Goal: Task Accomplishment & Management: Use online tool/utility

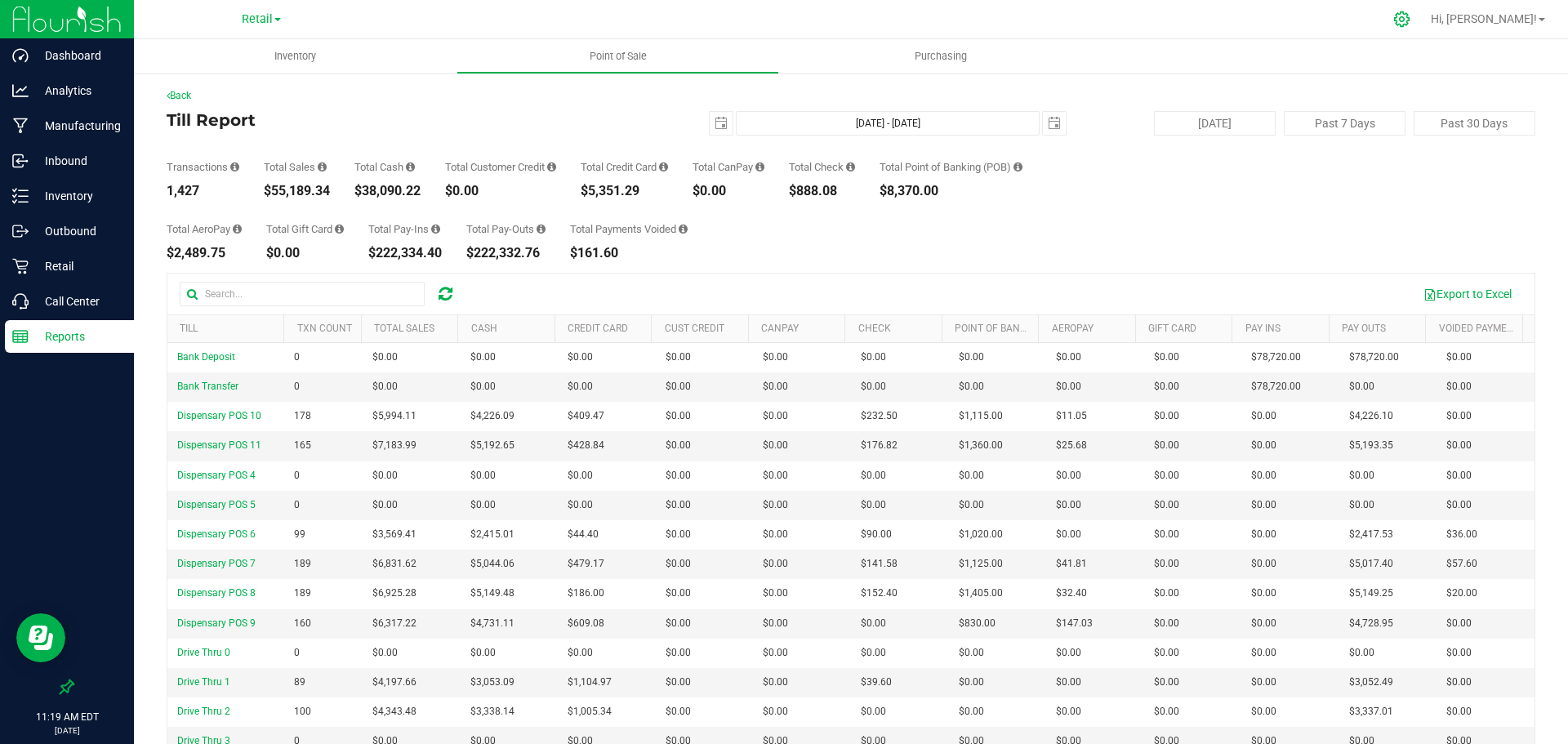
click at [1410, 21] on icon at bounding box center [1401, 19] width 17 height 17
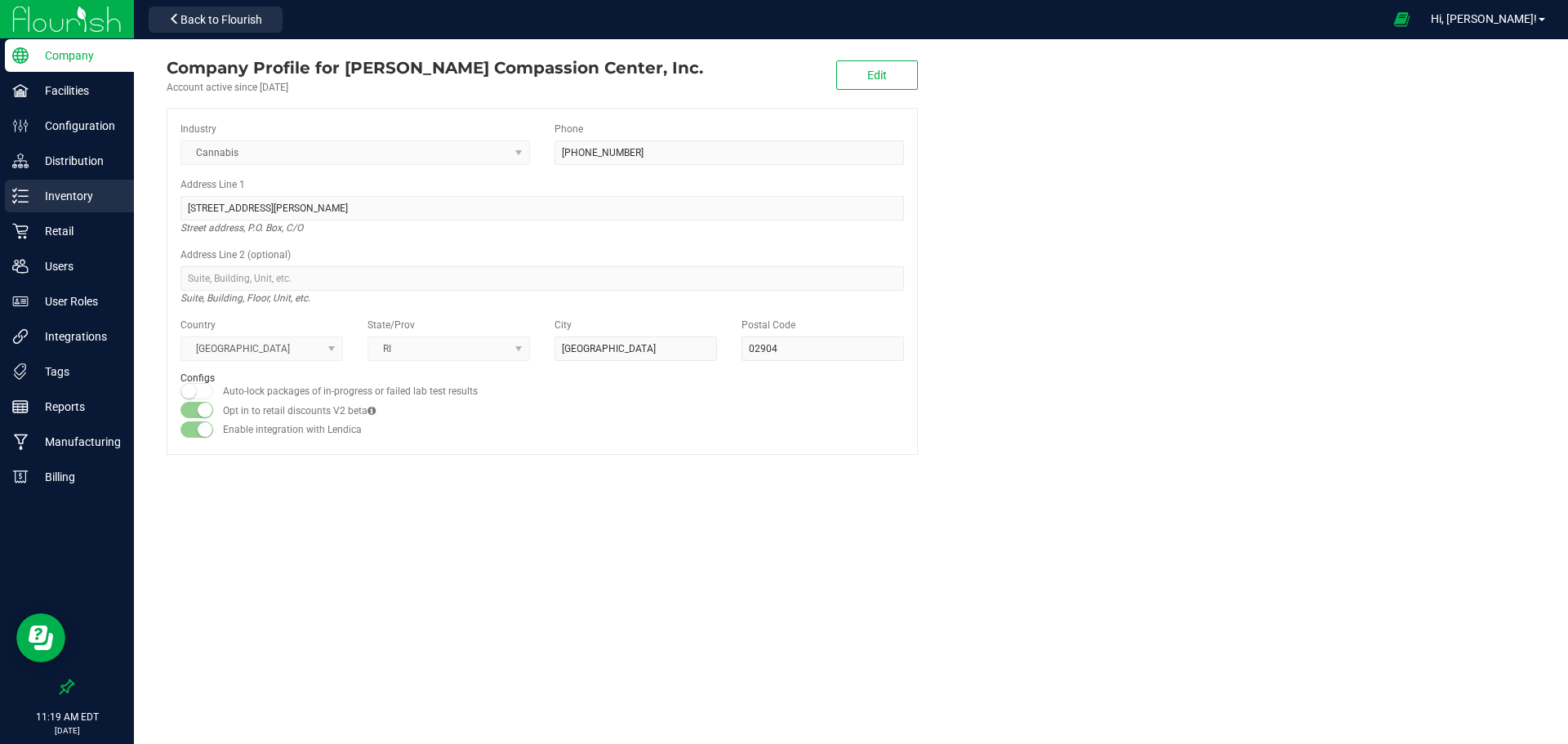
click at [70, 187] on p "Inventory" at bounding box center [78, 196] width 98 height 20
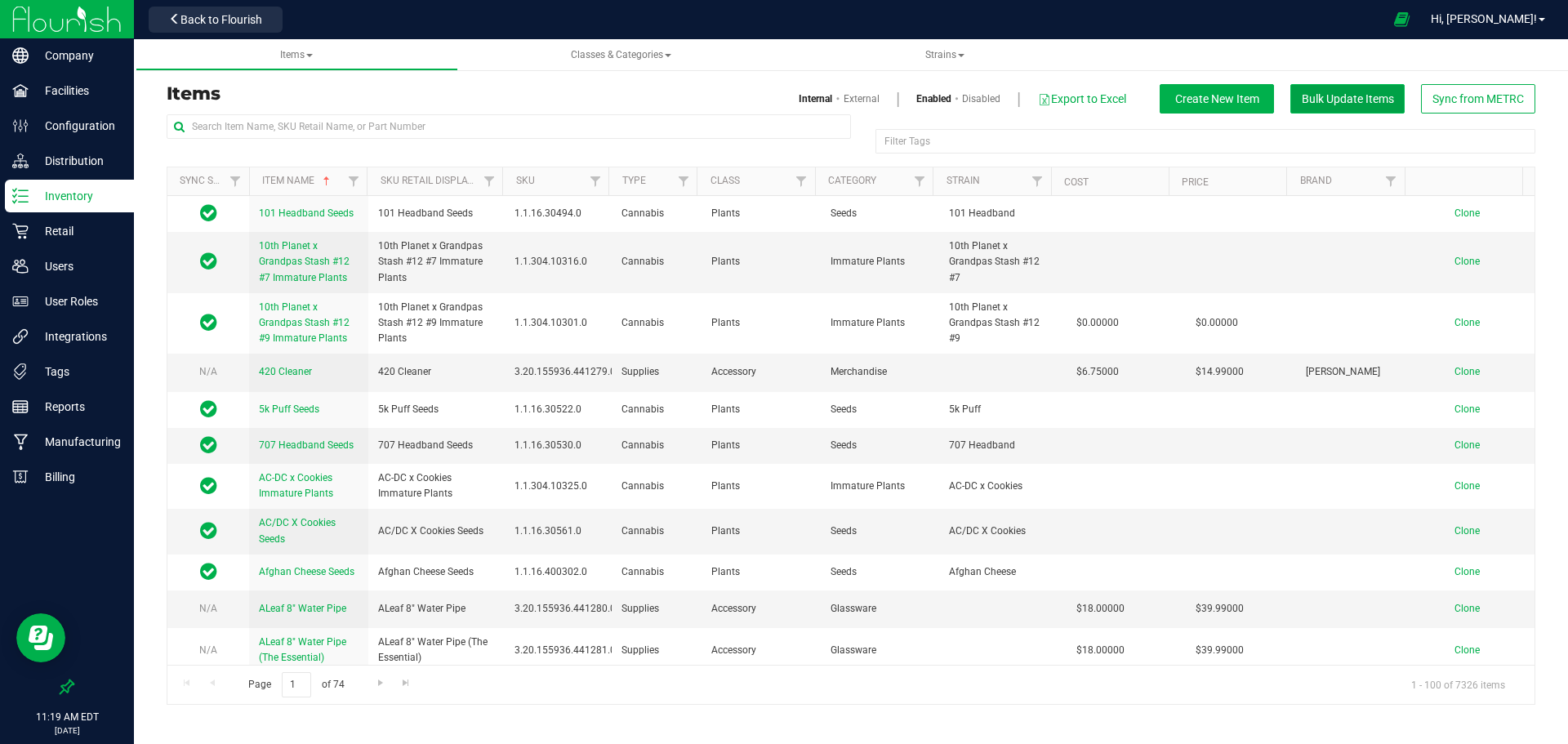
click at [1360, 98] on span "Bulk Update Items" at bounding box center [1349, 99] width 93 height 13
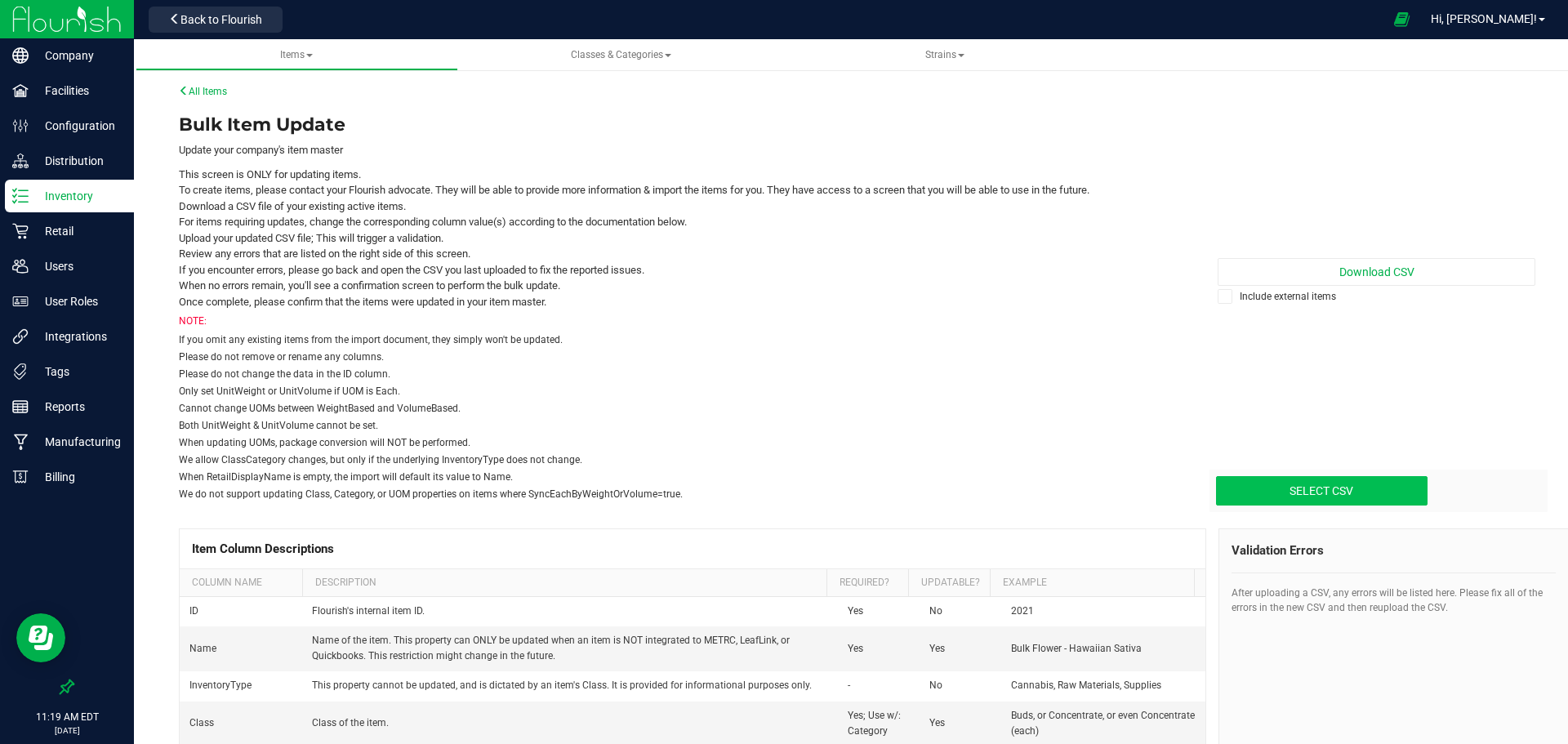
click at [1315, 493] on input "Select CSV" at bounding box center [5, 422] width 2842 height 167
click at [1221, 297] on icon at bounding box center [1226, 297] width 11 height 0
click at [0, 0] on input "Include external items" at bounding box center [0, 0] width 0 height 0
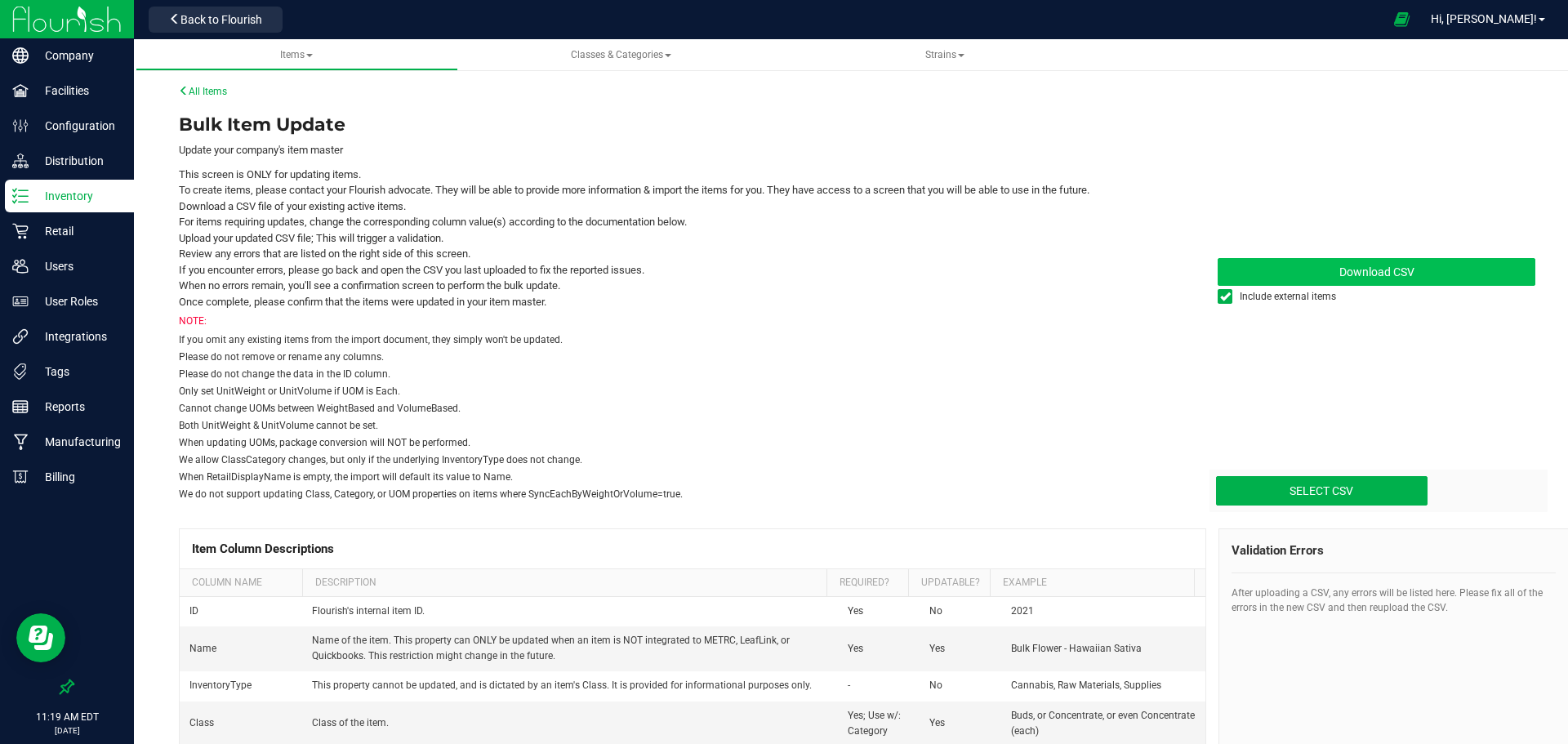
click at [1339, 266] on span "Download CSV" at bounding box center [1377, 272] width 75 height 13
click at [1363, 272] on span "Download CSV" at bounding box center [1377, 272] width 75 height 13
click at [1301, 485] on input "Select CSV" at bounding box center [5, 422] width 2842 height 167
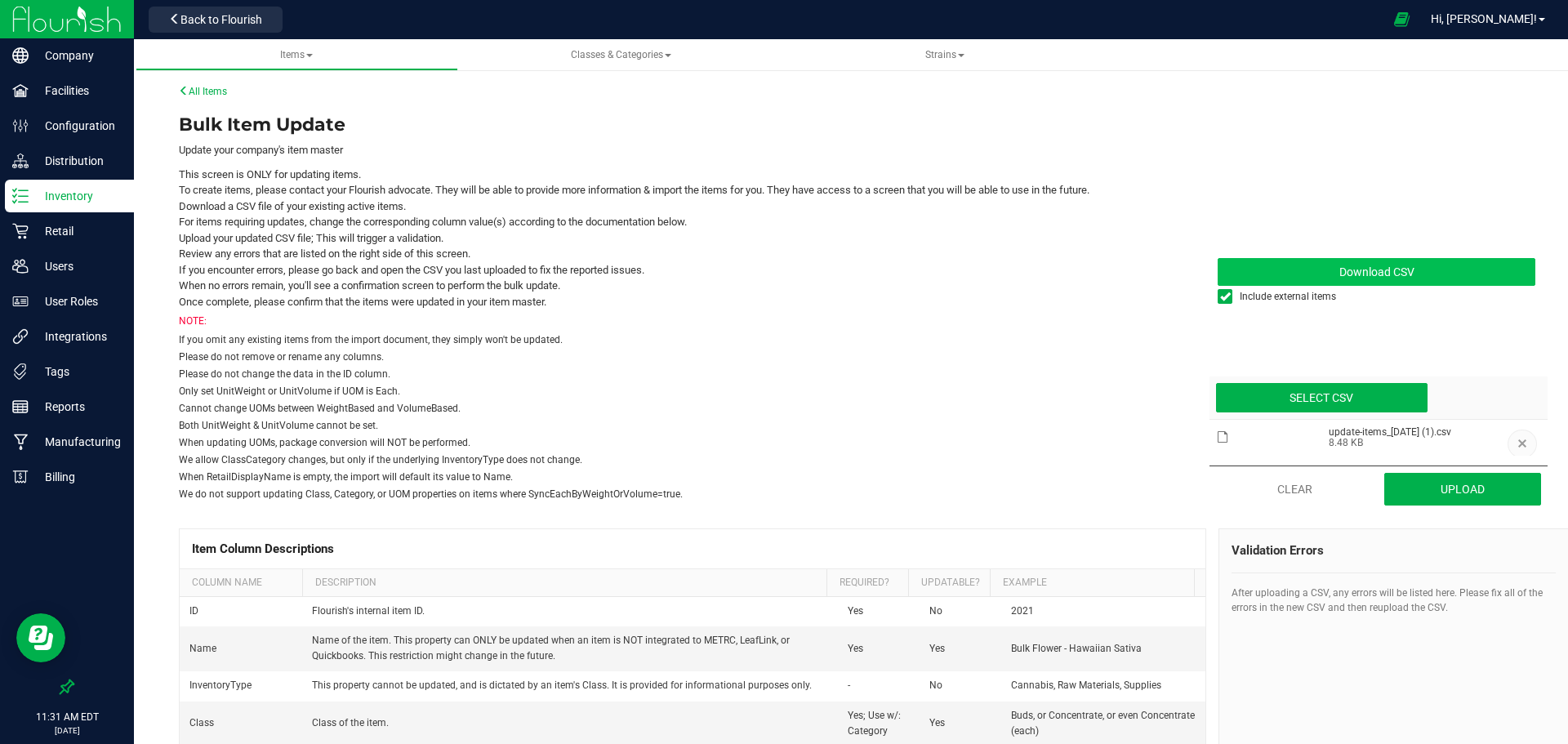
click at [1508, 445] on button "button" at bounding box center [1523, 445] width 29 height 29
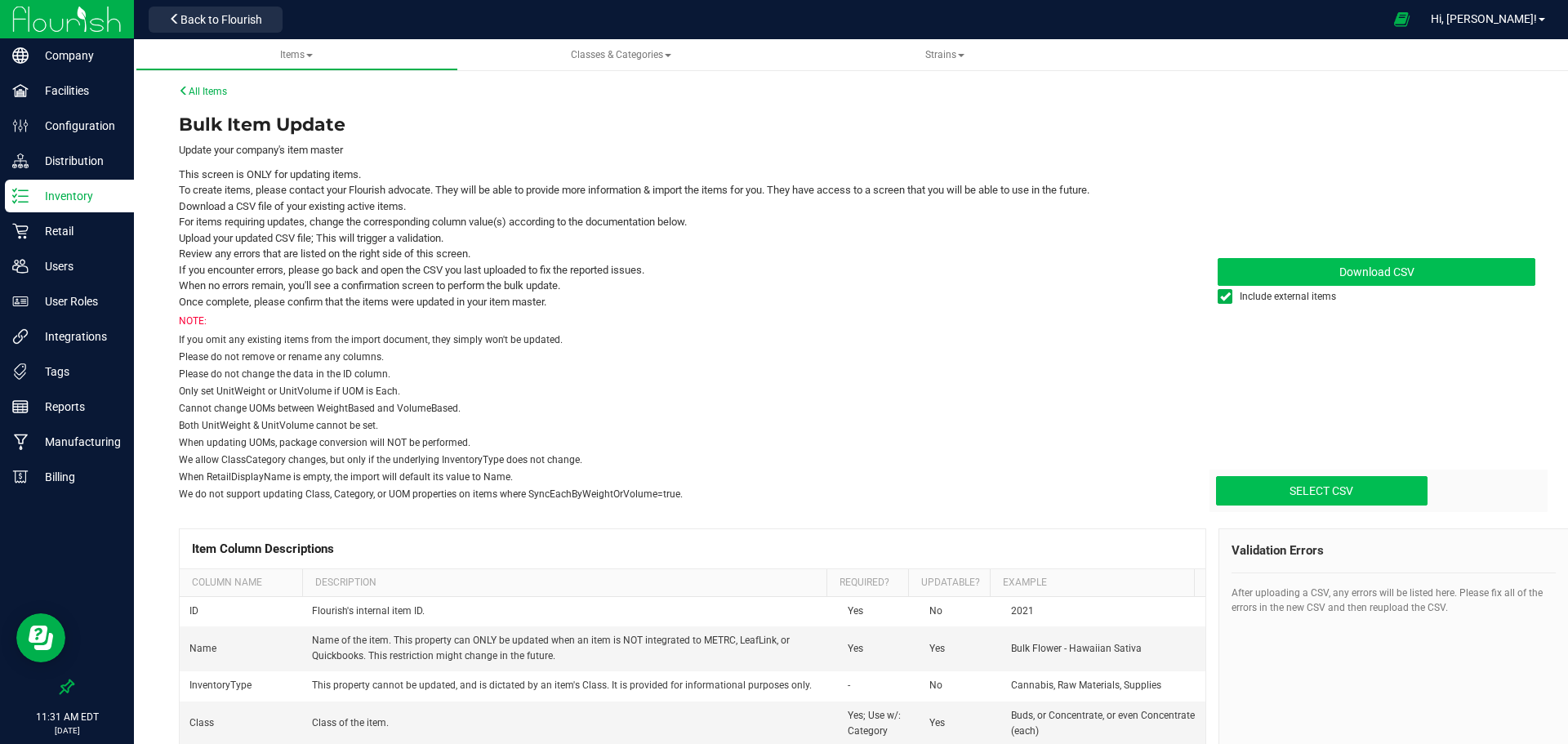
click at [1345, 487] on input "Select CSV" at bounding box center [5, 422] width 2842 height 167
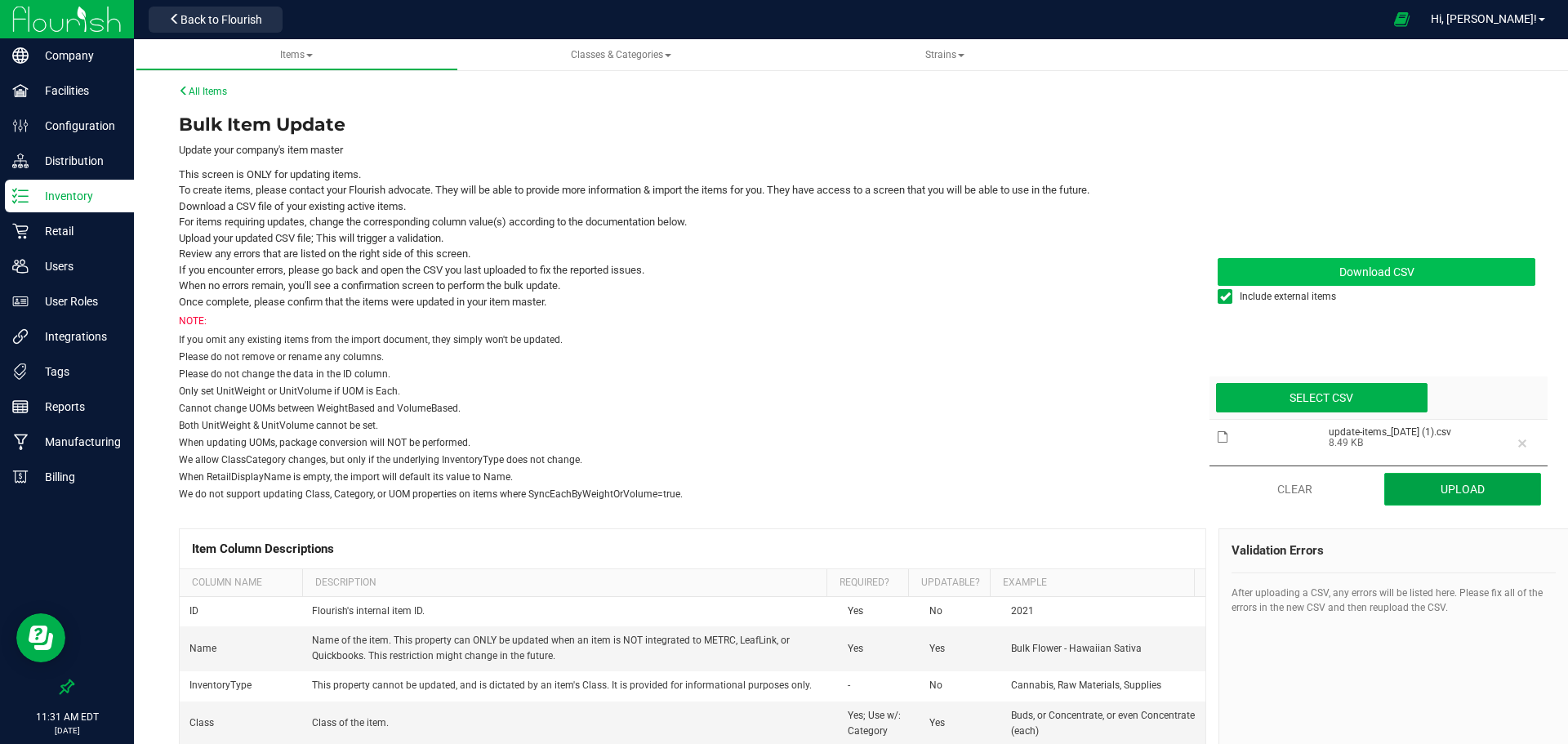
click at [1465, 496] on button "Upload" at bounding box center [1463, 489] width 157 height 33
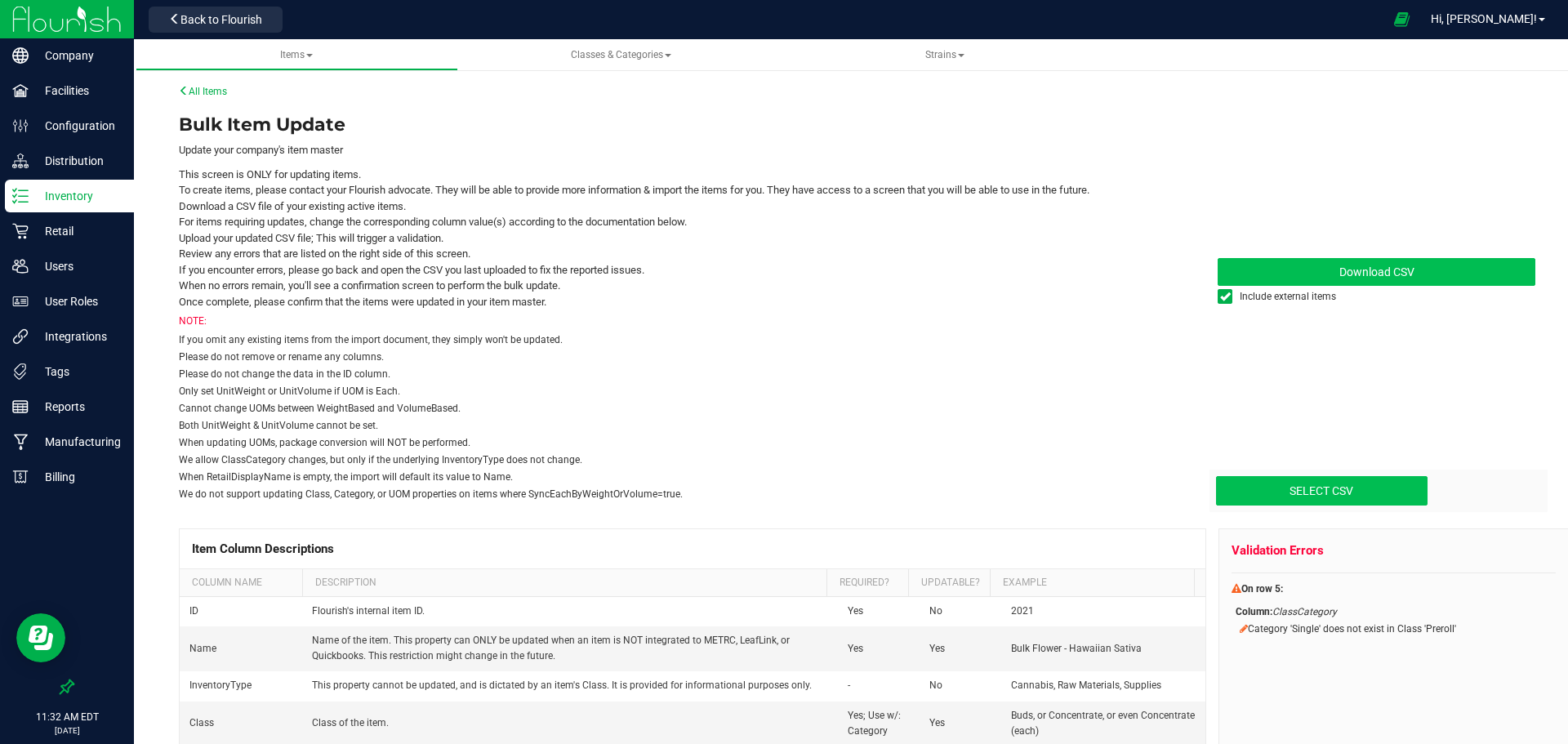
click at [1313, 489] on input "Select CSV" at bounding box center [5, 422] width 2842 height 167
type input "C:\fakepath\update-items_[DATE] (1).csv"
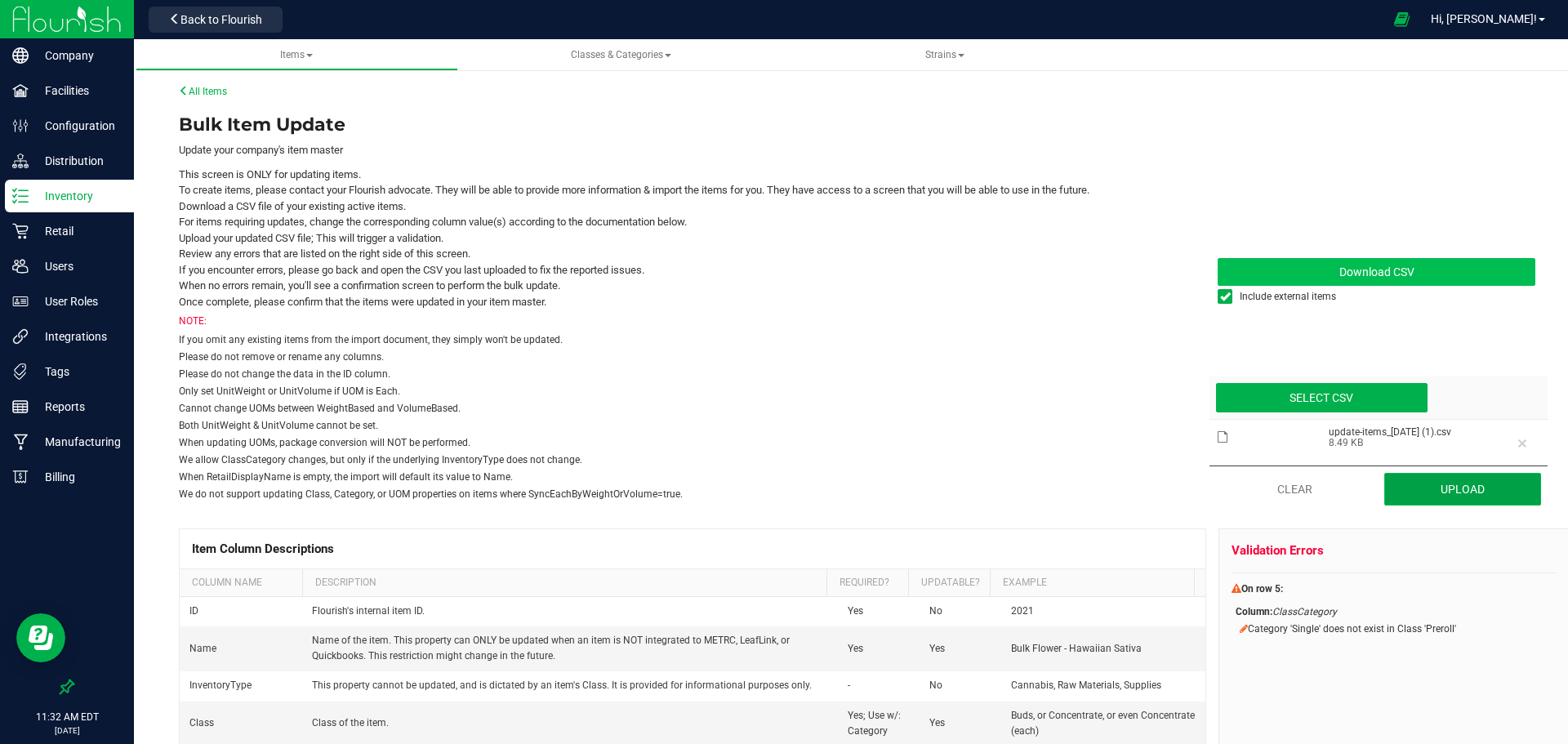
click at [1450, 494] on button "Upload" at bounding box center [1463, 489] width 157 height 33
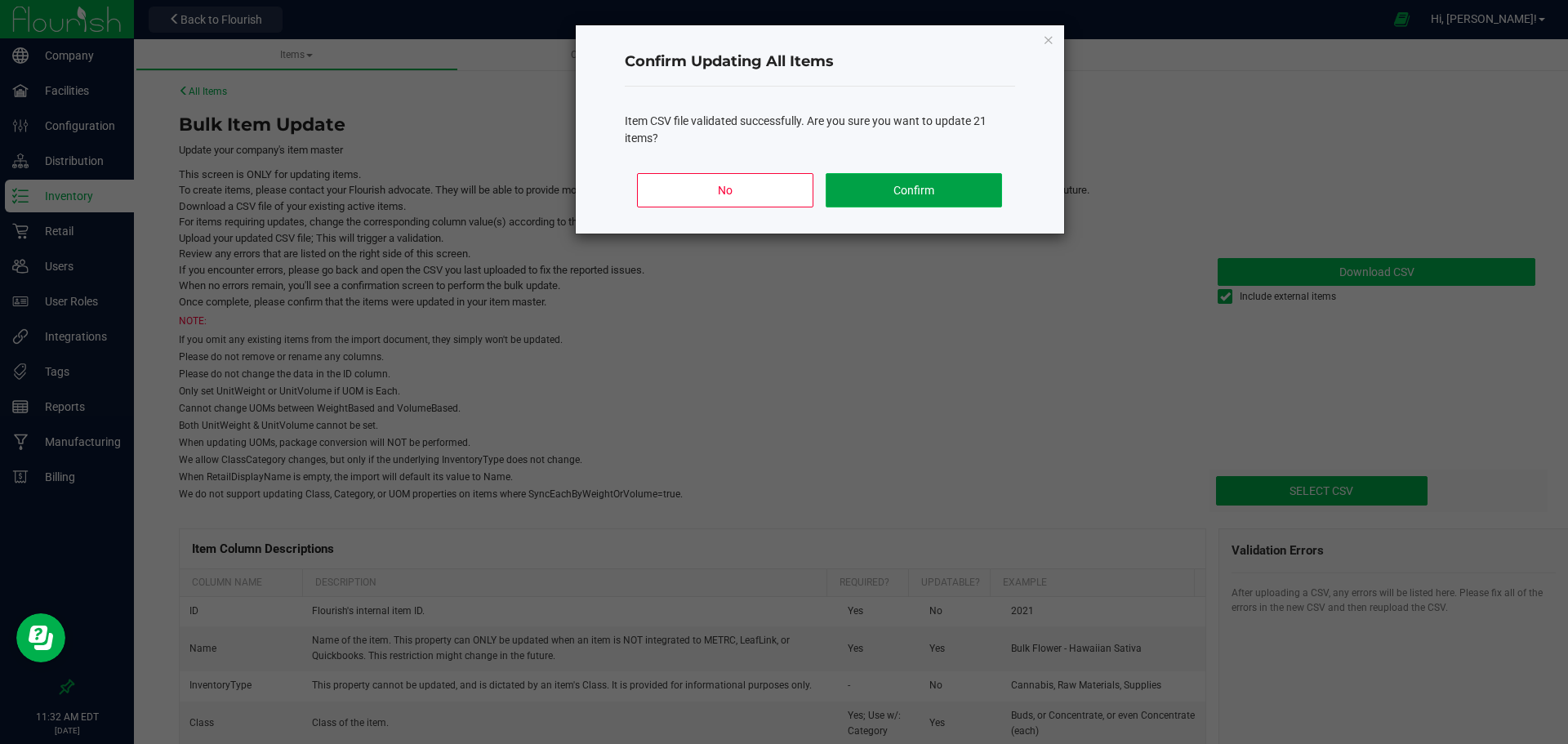
click at [936, 181] on button "Confirm" at bounding box center [914, 191] width 176 height 34
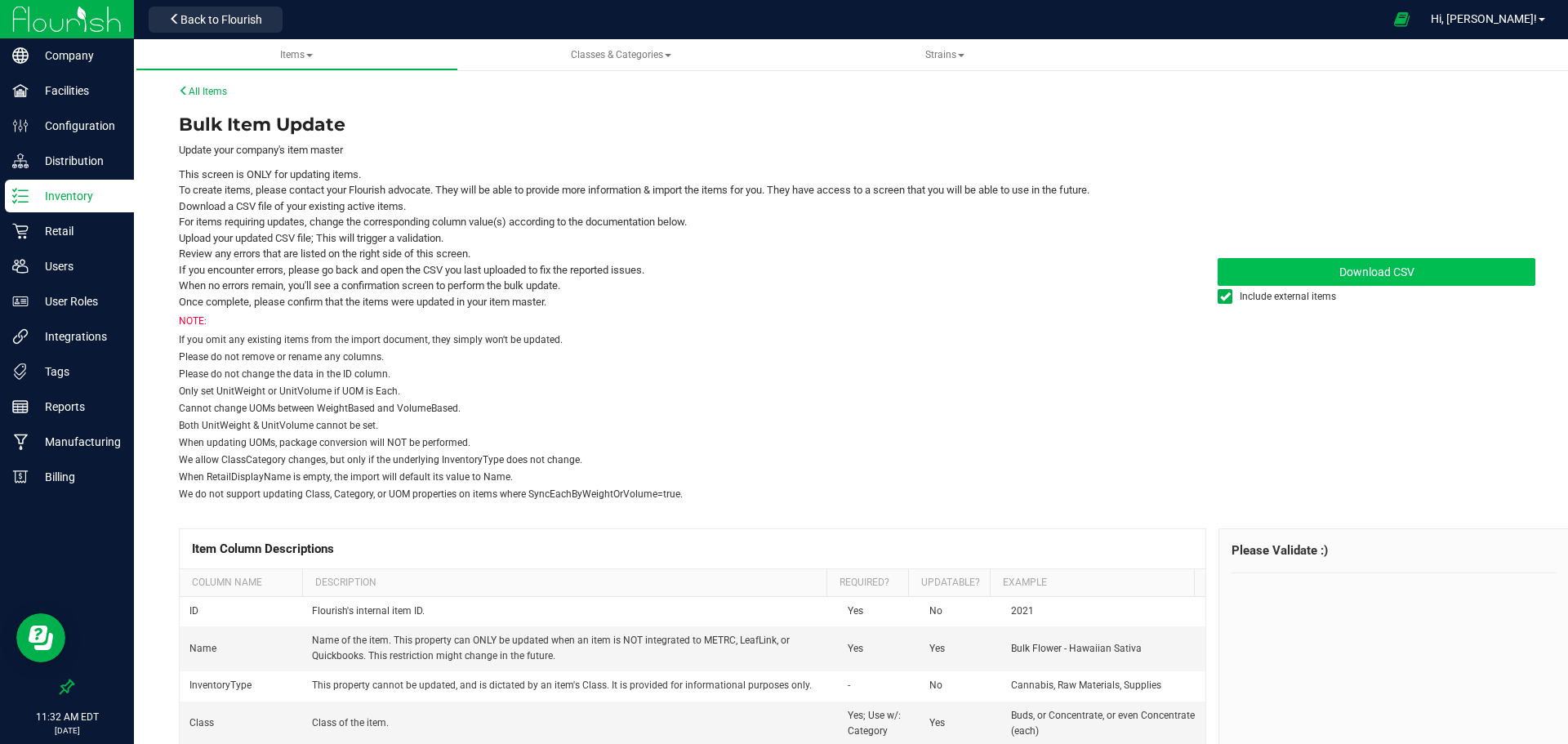
drag, startPoint x: 1195, startPoint y: 399, endPoint x: 1179, endPoint y: 392, distance: 17.5
click at [1195, 399] on div "Download CSV Include external items" at bounding box center [1364, 307] width 342 height 393
click at [209, 87] on link "All Items" at bounding box center [202, 92] width 48 height 12
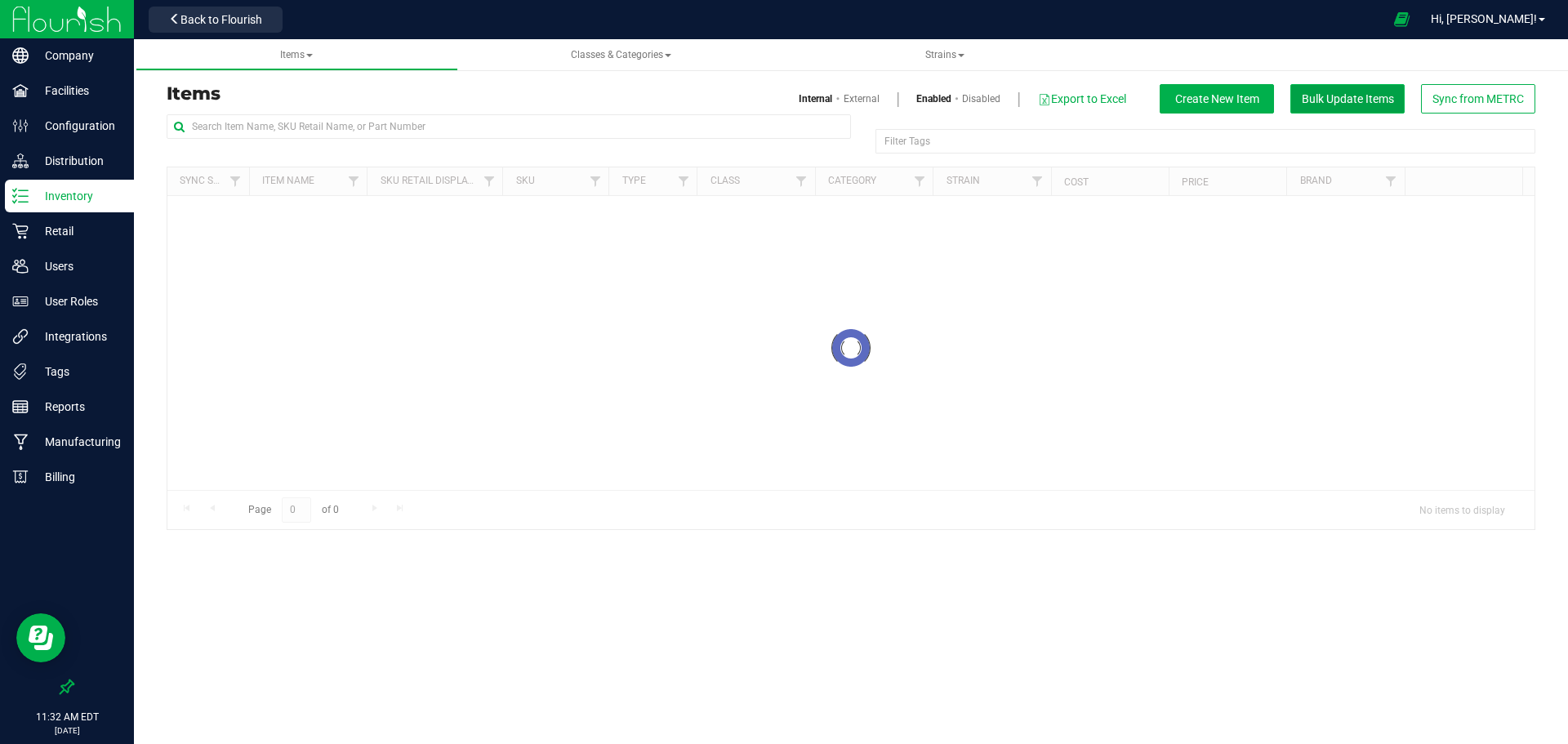
click at [1349, 94] on span "Bulk Update Items" at bounding box center [1349, 99] width 93 height 13
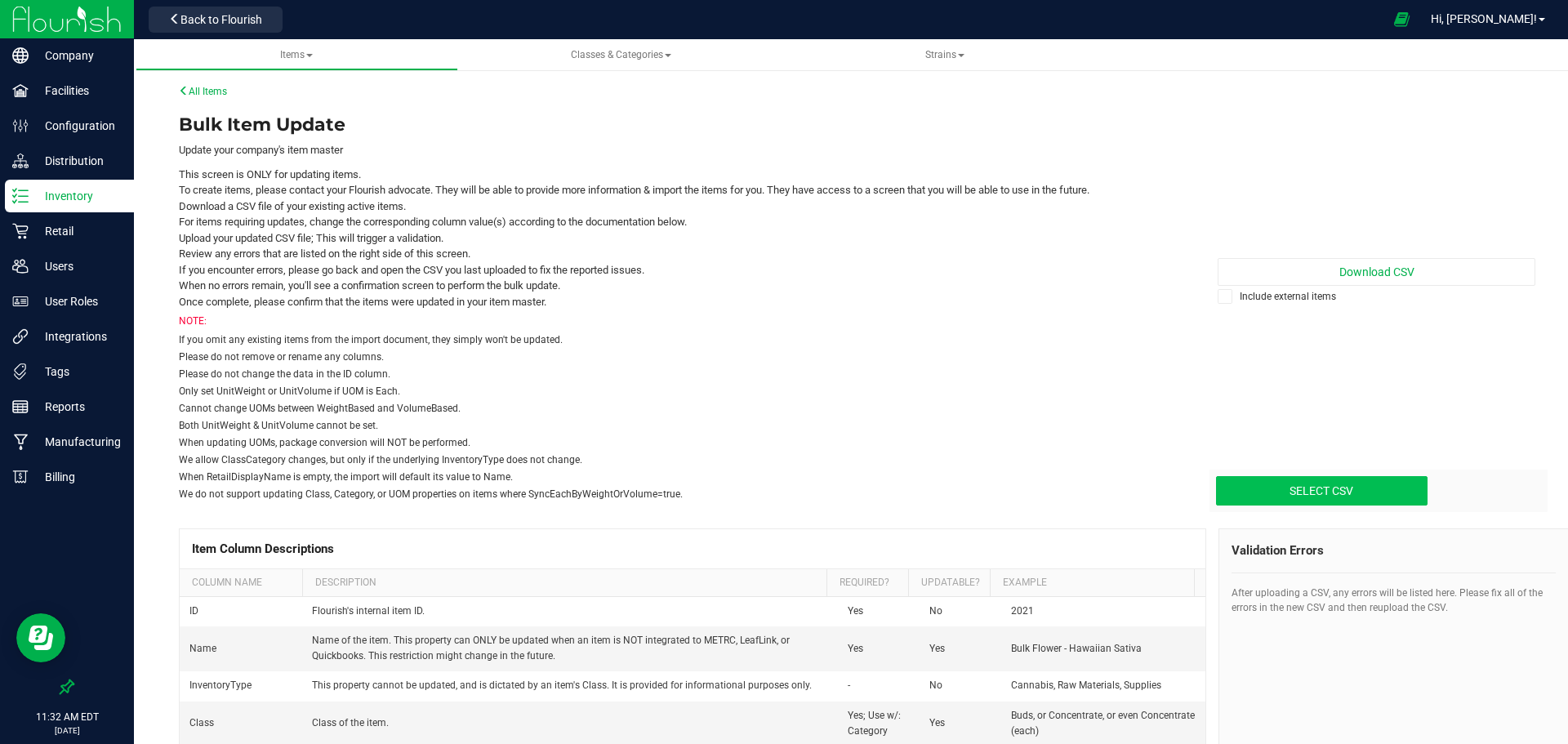
click at [1281, 481] on input "Select CSV" at bounding box center [5, 422] width 2842 height 167
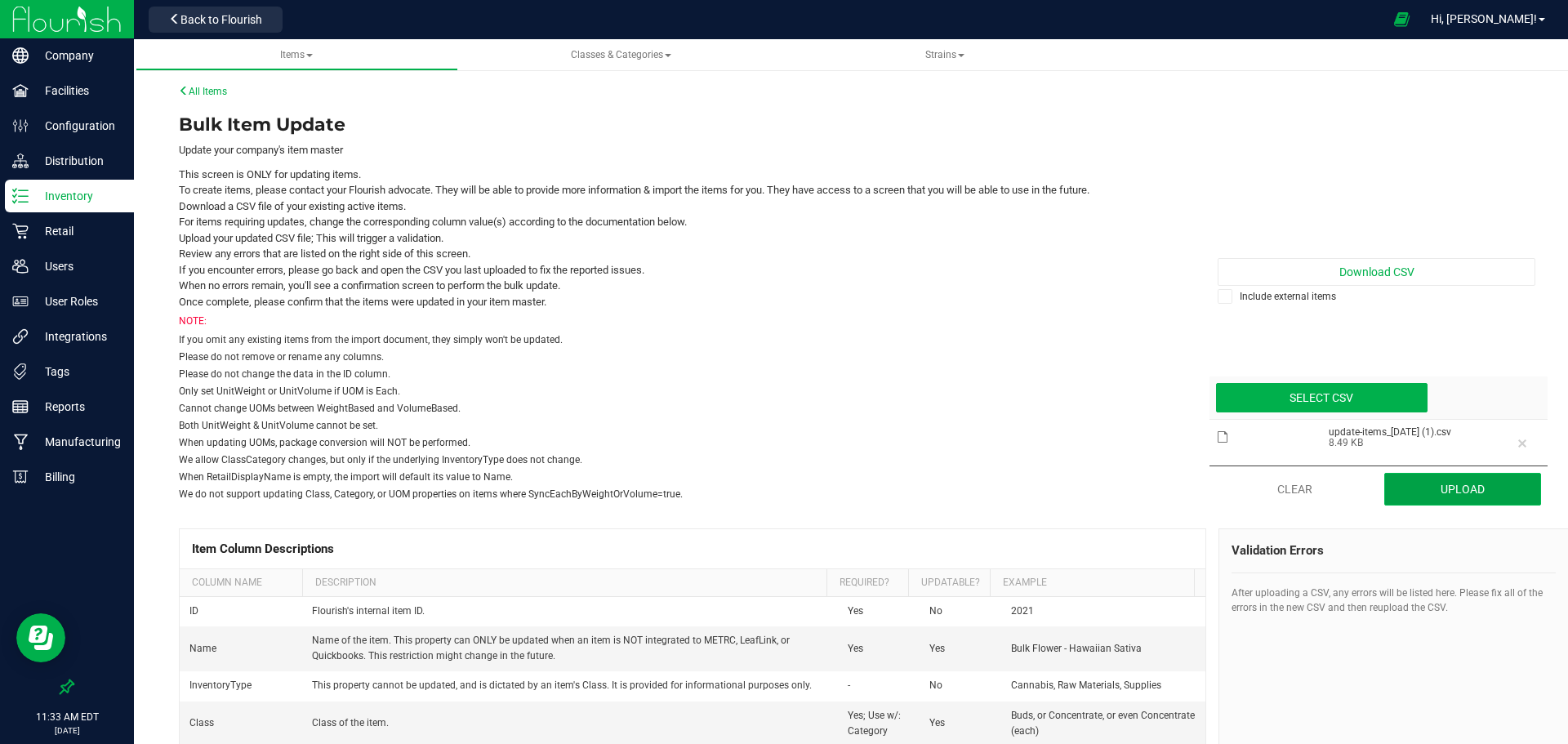
click at [1419, 478] on button "Upload" at bounding box center [1463, 489] width 157 height 33
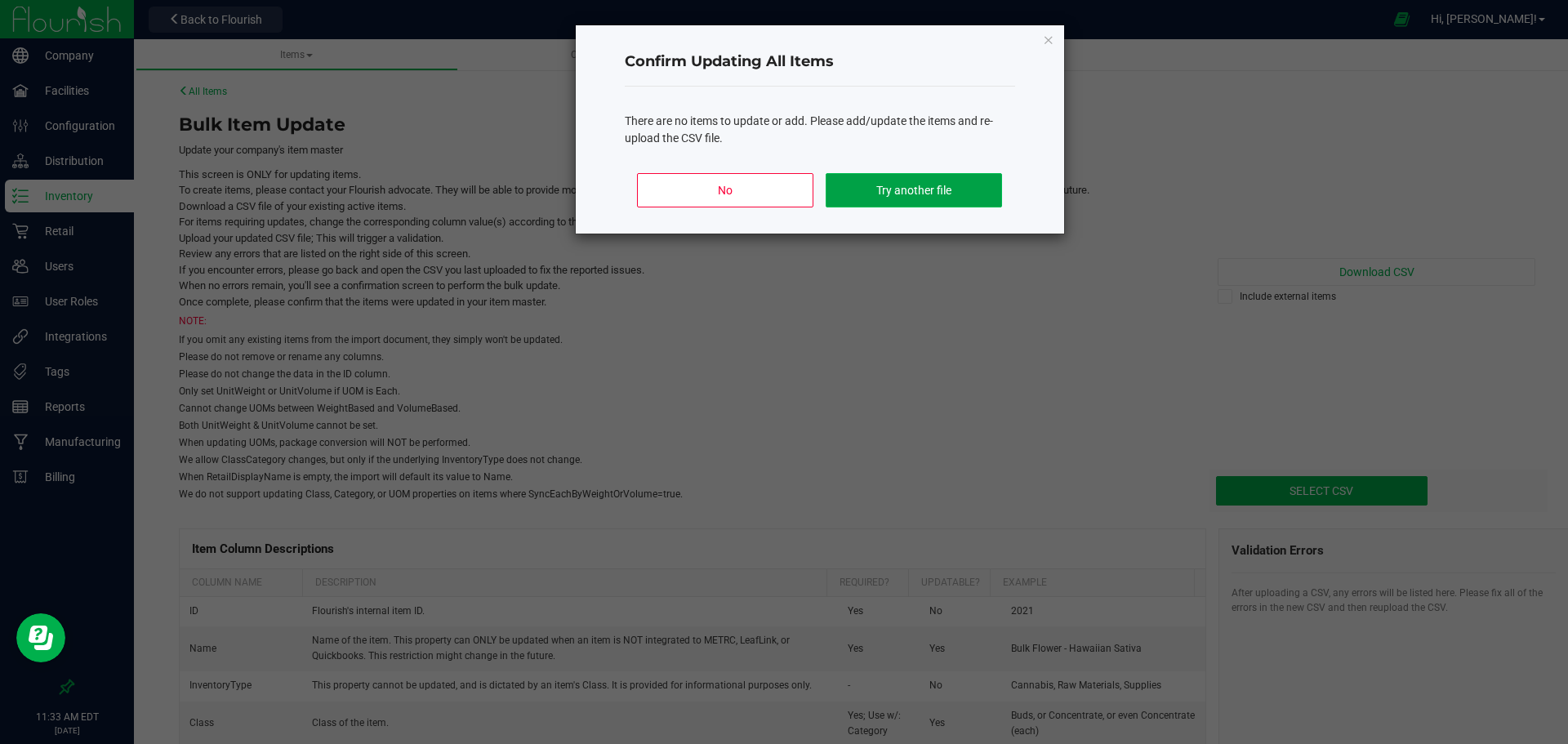
click at [908, 188] on button "Try another file" at bounding box center [914, 191] width 176 height 34
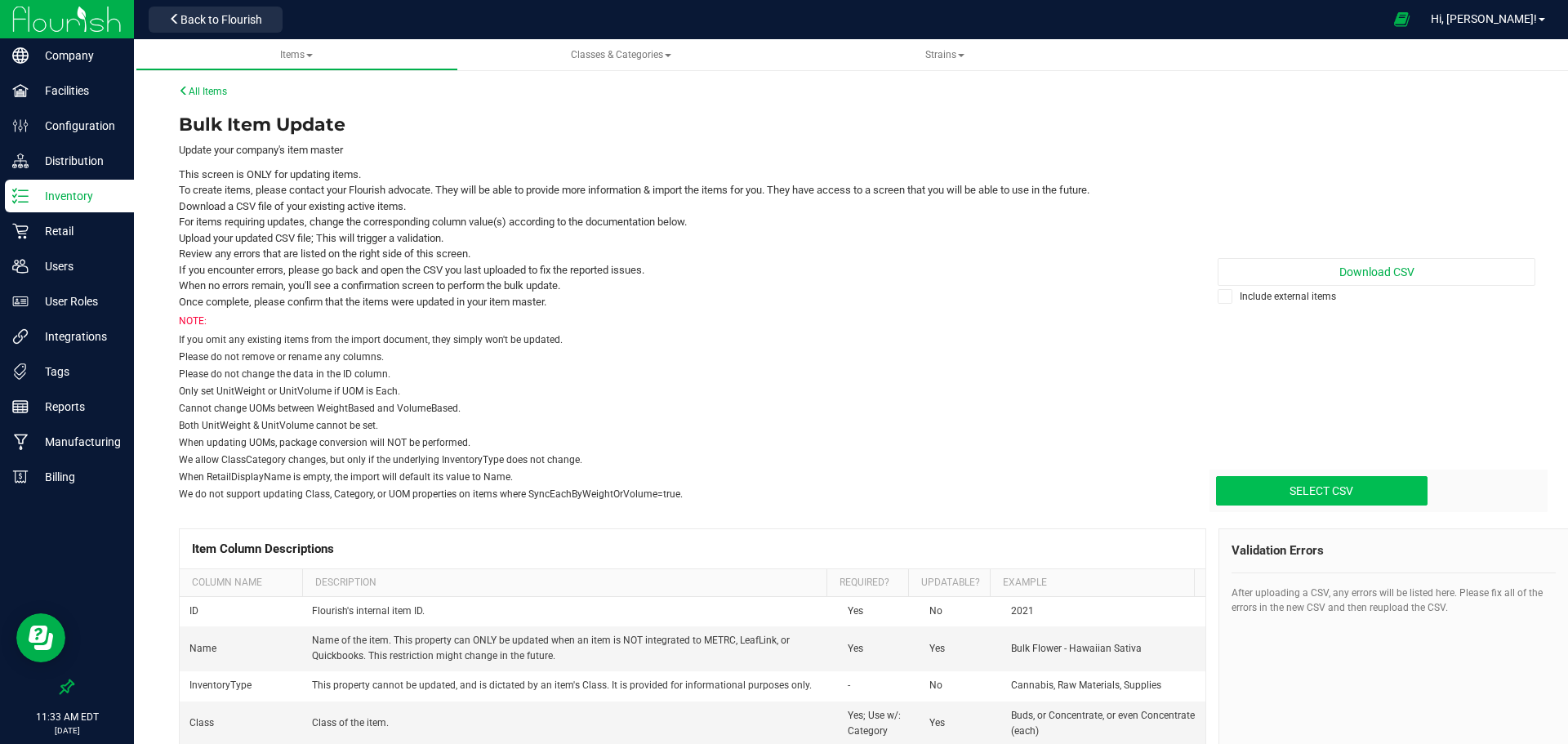
click at [1291, 492] on input "Select CSV" at bounding box center [5, 422] width 2842 height 167
type input "C:\fakepath\update-items_[DATE] (1).csv"
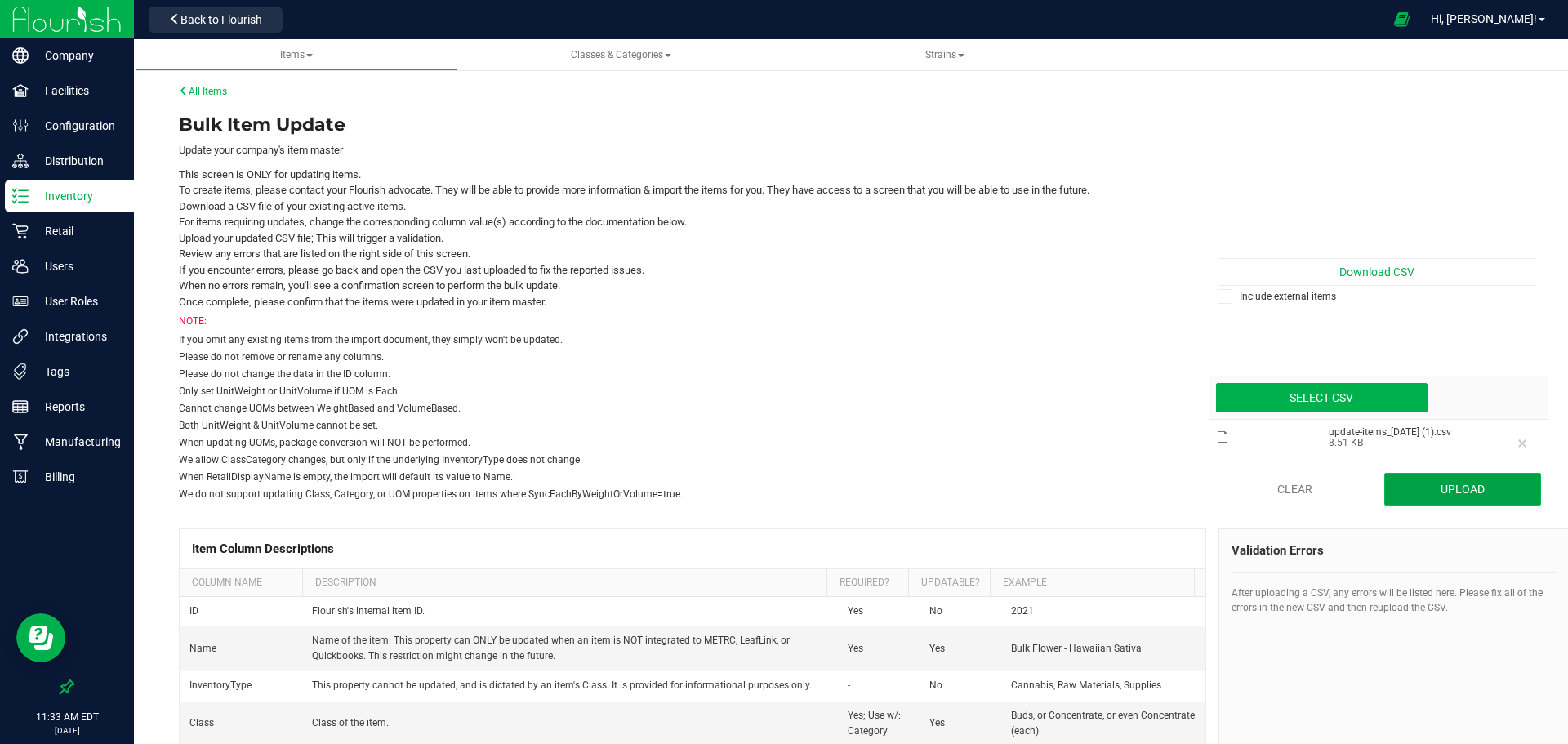
click at [1421, 485] on button "Upload" at bounding box center [1463, 489] width 157 height 33
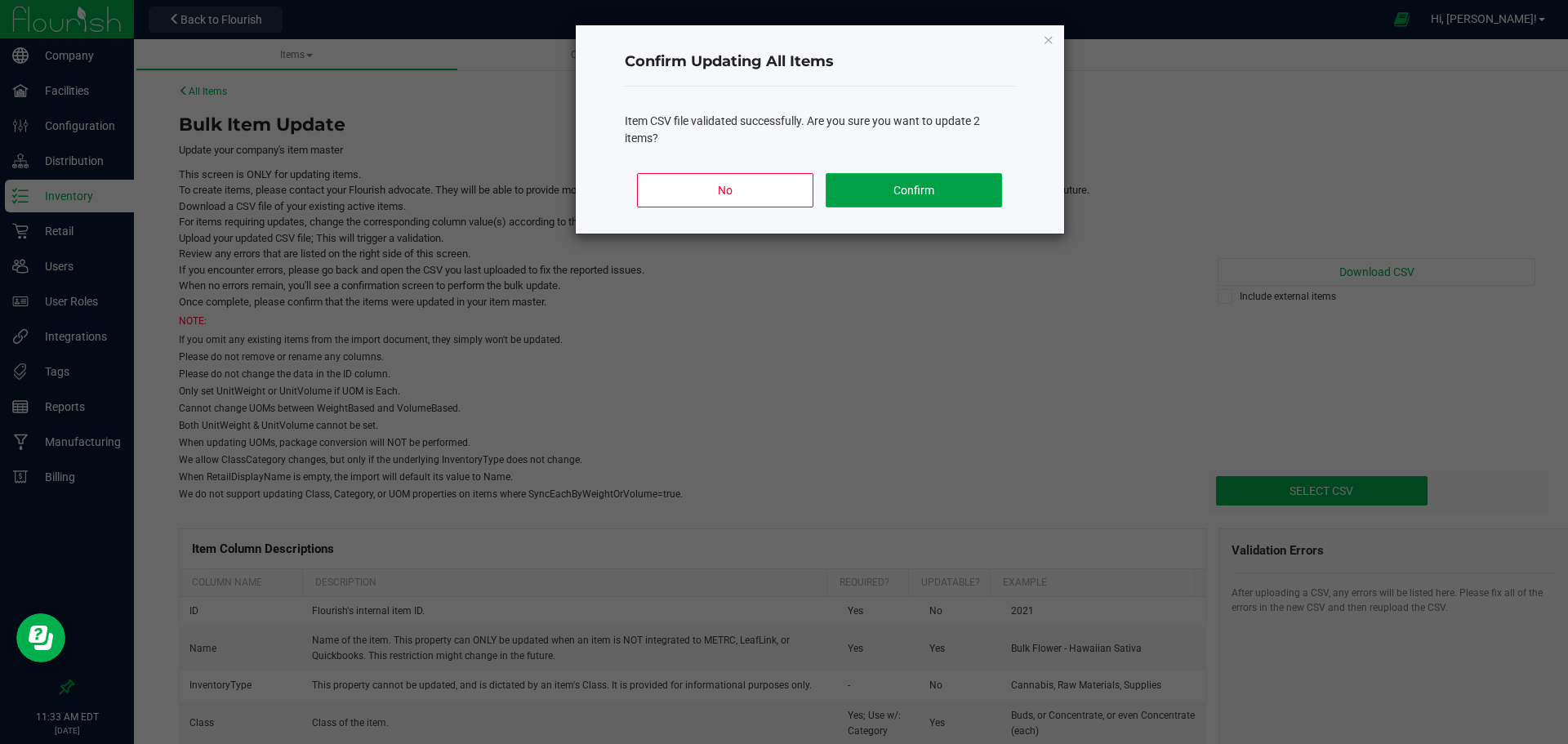
click at [961, 201] on button "Confirm" at bounding box center [914, 191] width 176 height 34
